Goal: Task Accomplishment & Management: Use online tool/utility

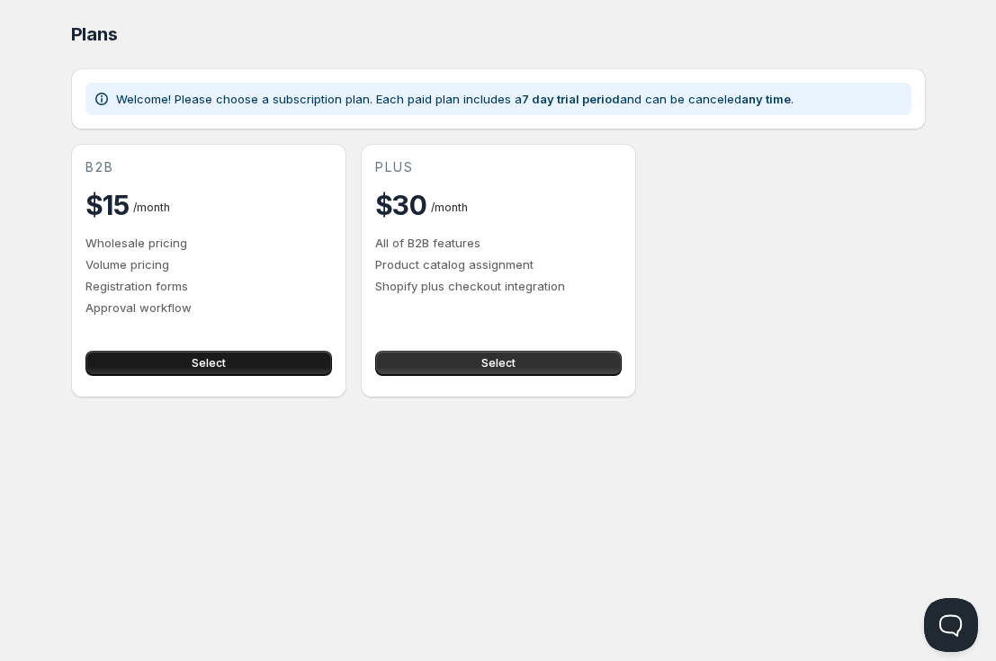
click at [259, 369] on button "Select" at bounding box center [208, 363] width 247 height 25
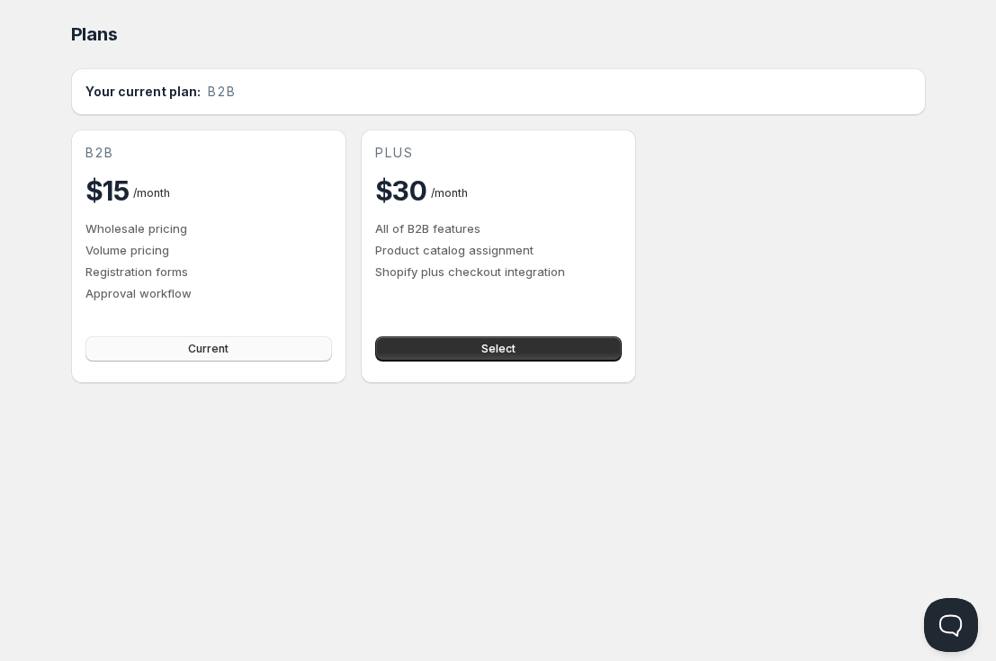
click at [178, 347] on button "Current" at bounding box center [208, 349] width 247 height 25
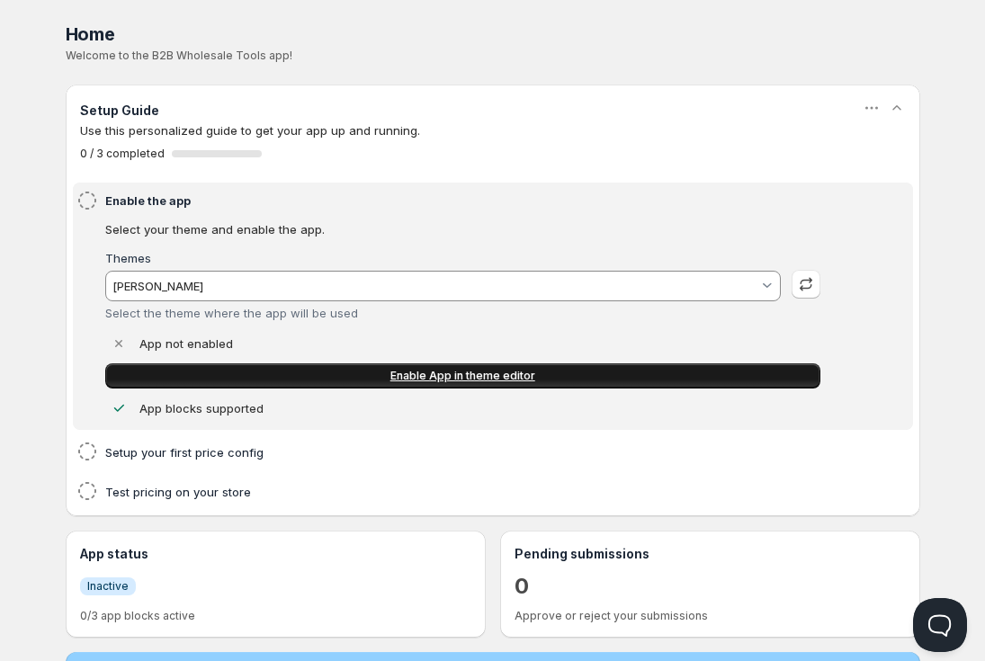
click at [328, 376] on link "Enable App in theme editor" at bounding box center [462, 376] width 715 height 25
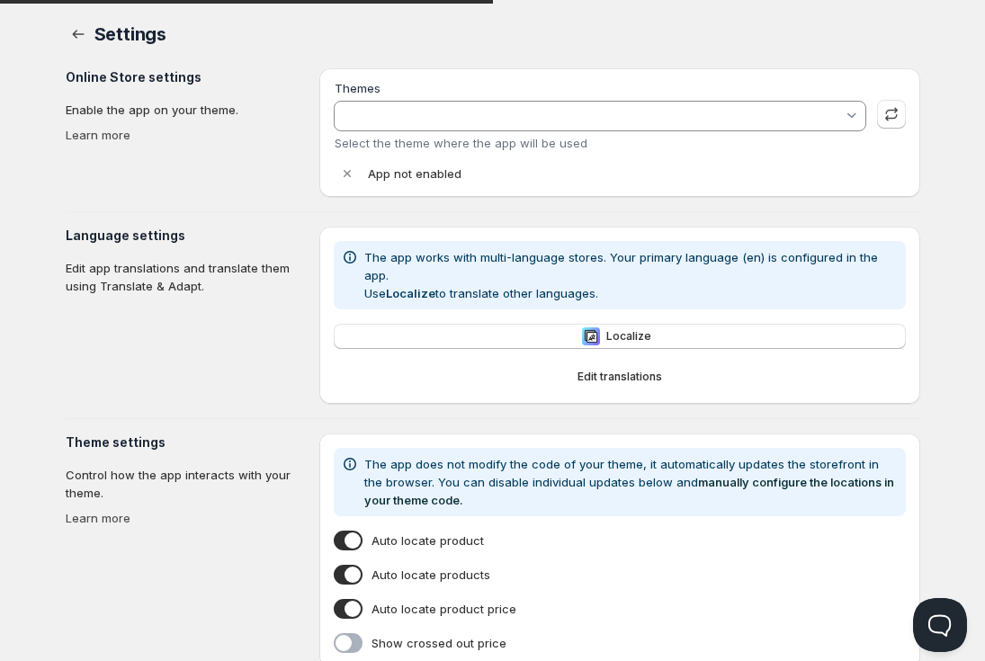
type input "[PERSON_NAME]"
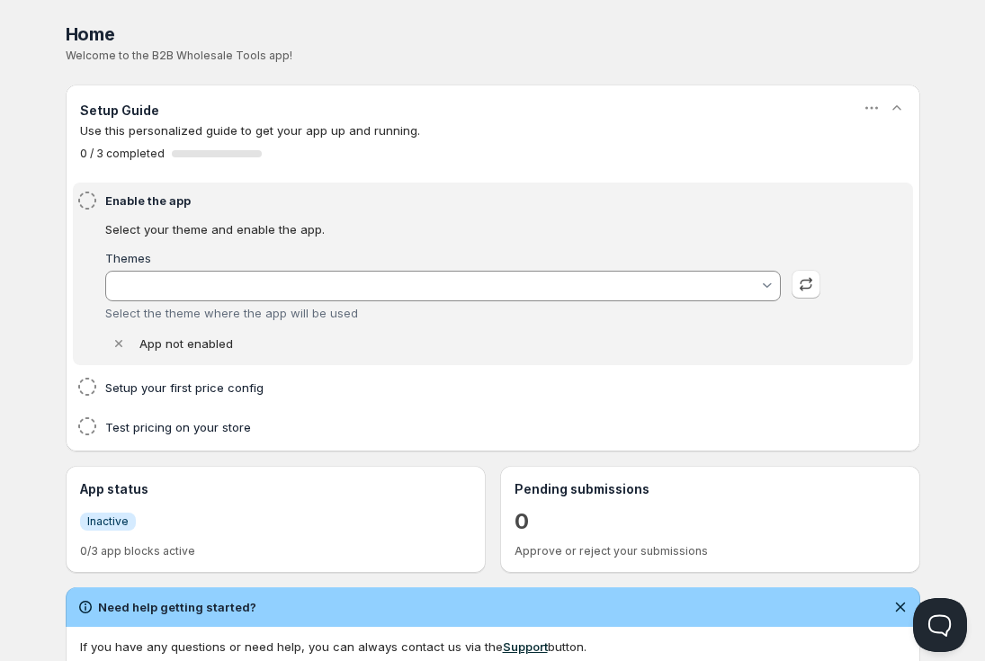
type input "[PERSON_NAME]"
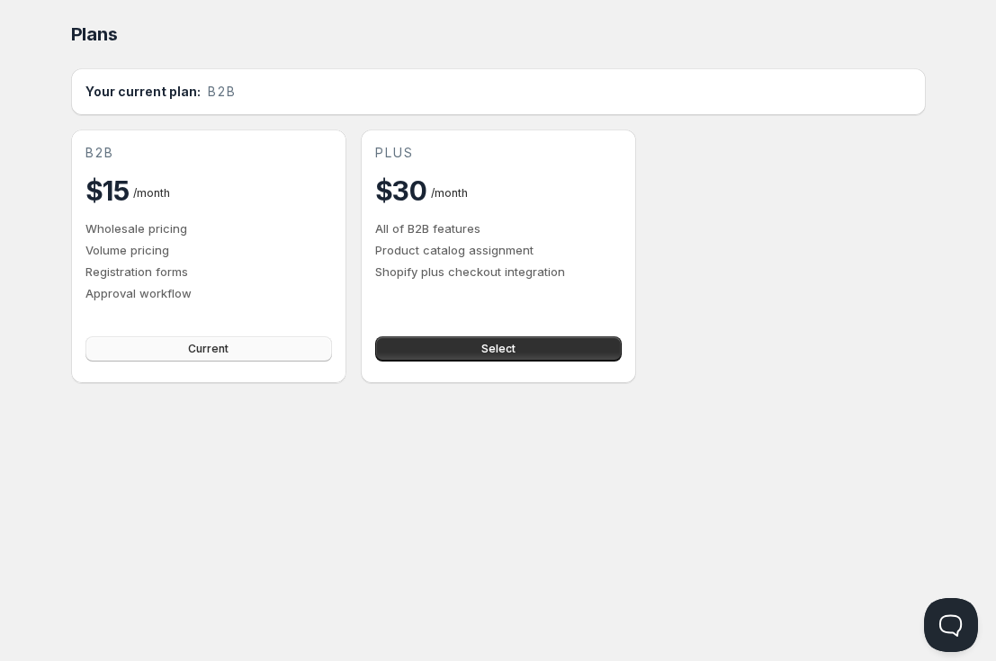
click at [174, 355] on button "Current" at bounding box center [208, 349] width 247 height 25
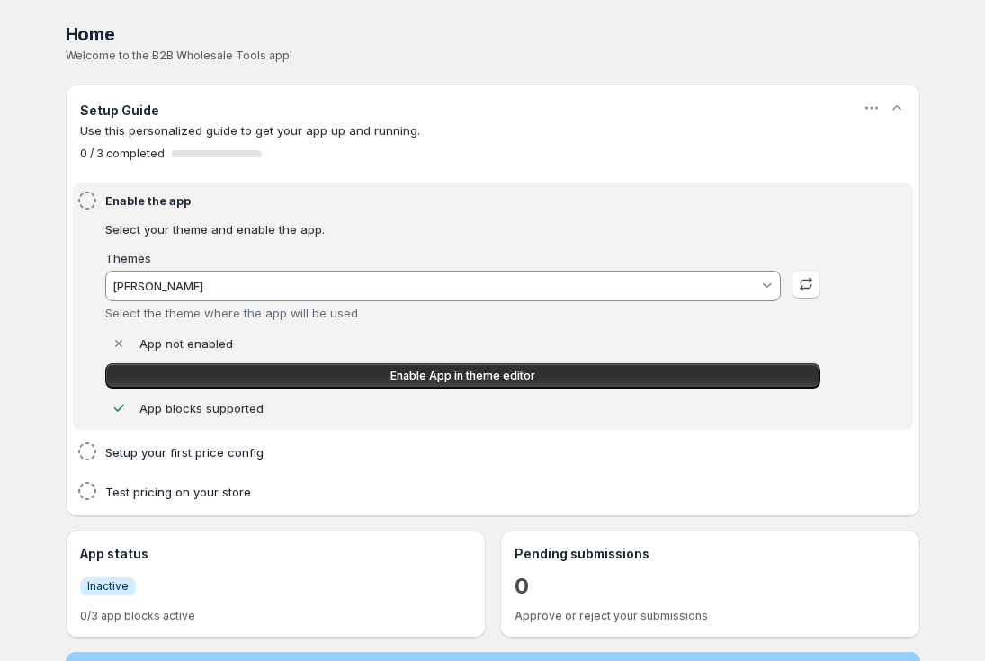
click at [463, 109] on div "Setup Guide" at bounding box center [493, 110] width 826 height 22
